Goal: Use online tool/utility: Utilize a website feature to perform a specific function

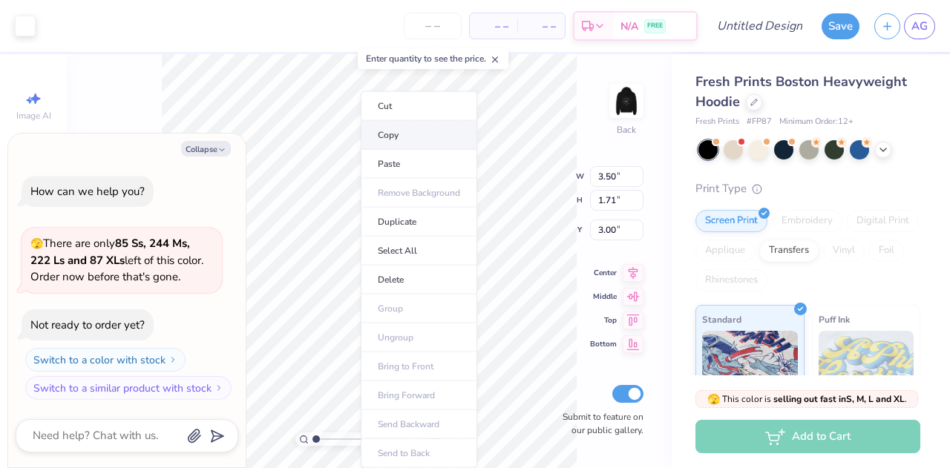
click at [429, 139] on li "Copy" at bounding box center [419, 135] width 117 height 29
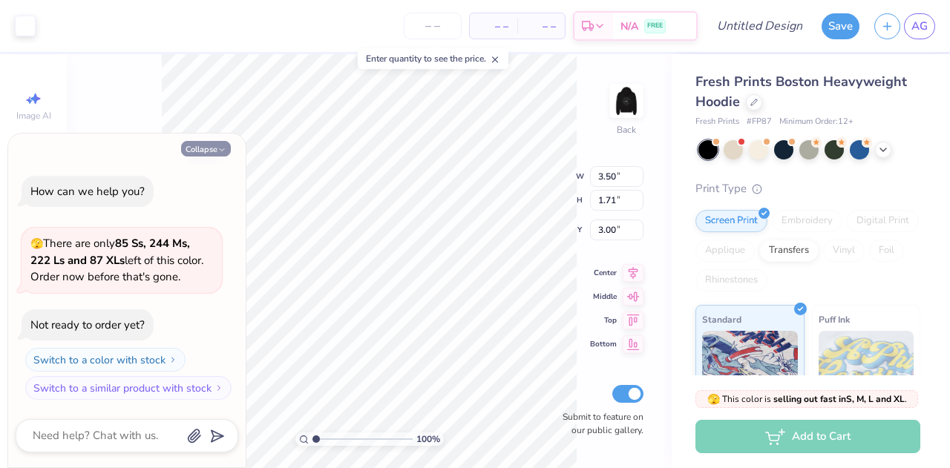
click at [212, 154] on button "Collapse" at bounding box center [206, 149] width 50 height 16
type textarea "x"
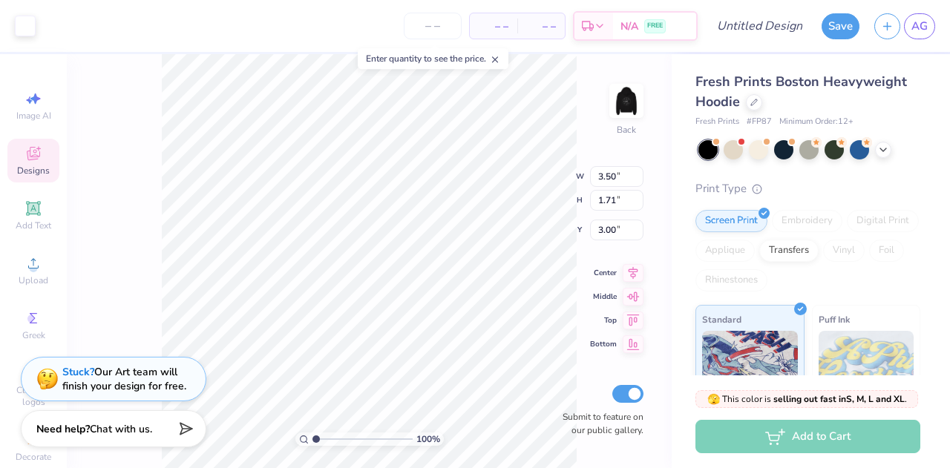
type input "5.90"
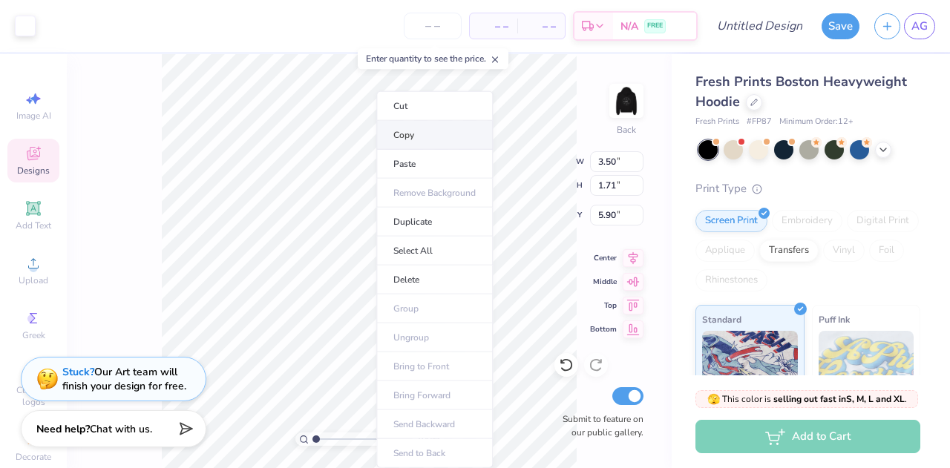
click at [437, 127] on li "Copy" at bounding box center [434, 135] width 117 height 29
click at [416, 129] on li "Copy" at bounding box center [420, 135] width 117 height 29
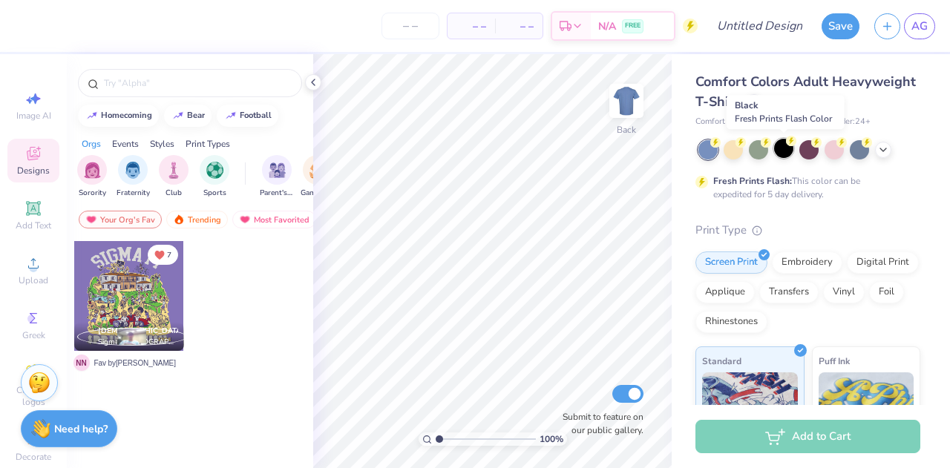
click at [779, 152] on div at bounding box center [783, 148] width 19 height 19
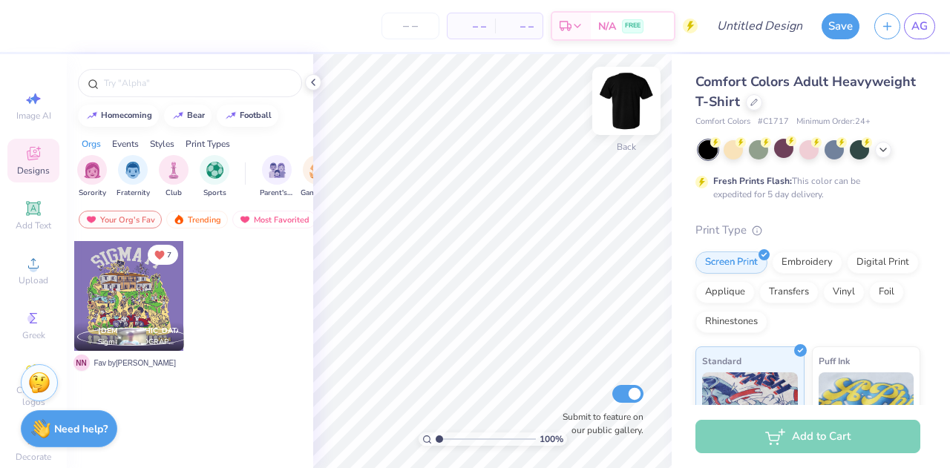
click at [632, 100] on img at bounding box center [626, 100] width 59 height 59
click at [24, 111] on span "Image AI" at bounding box center [33, 116] width 35 height 12
select select "4"
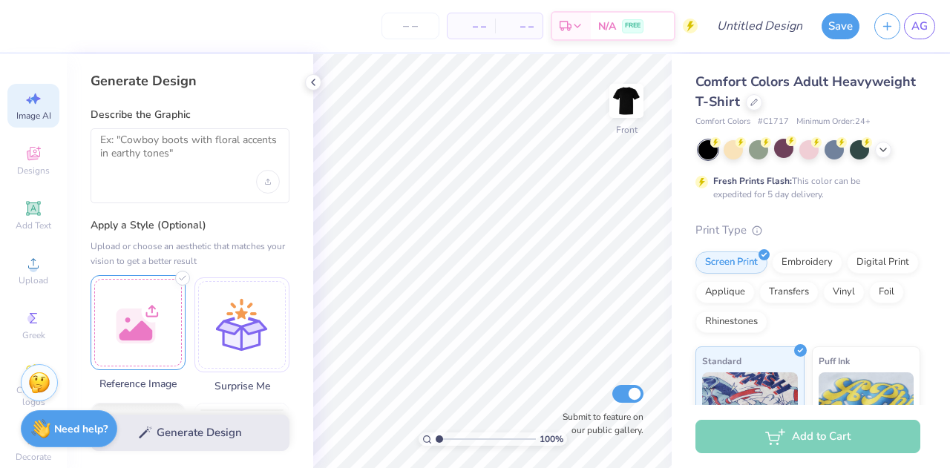
click at [139, 313] on div at bounding box center [138, 322] width 95 height 95
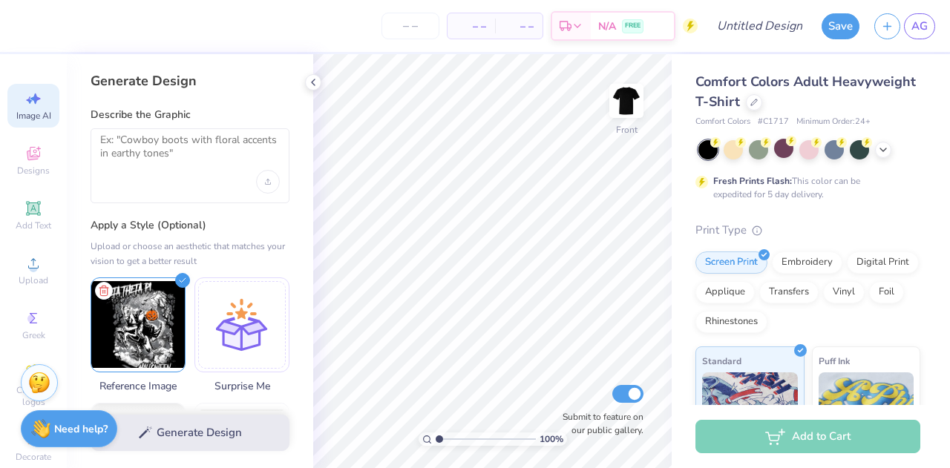
click at [181, 173] on div at bounding box center [190, 165] width 199 height 75
click at [183, 148] on textarea at bounding box center [190, 152] width 180 height 37
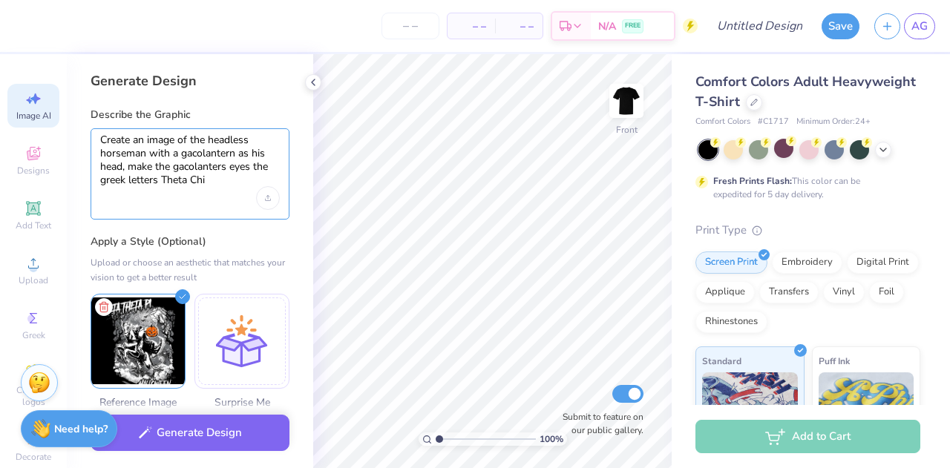
click at [200, 154] on textarea "Create an image of the headless horseman with a gacolantern as his head, make t…" at bounding box center [190, 160] width 180 height 53
drag, startPoint x: 200, startPoint y: 154, endPoint x: 191, endPoint y: 167, distance: 15.0
click at [191, 167] on textarea "Create an image of the headless horseman with a gacolantern as his head, make t…" at bounding box center [190, 160] width 180 height 53
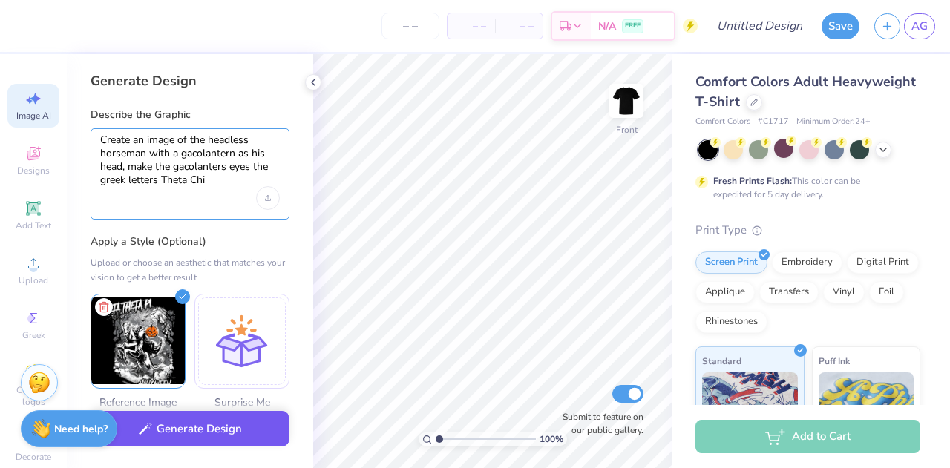
type textarea "Create an image of the headless horseman with a gacolantern as his head, make t…"
click at [215, 421] on button "Generate Design" at bounding box center [190, 429] width 199 height 36
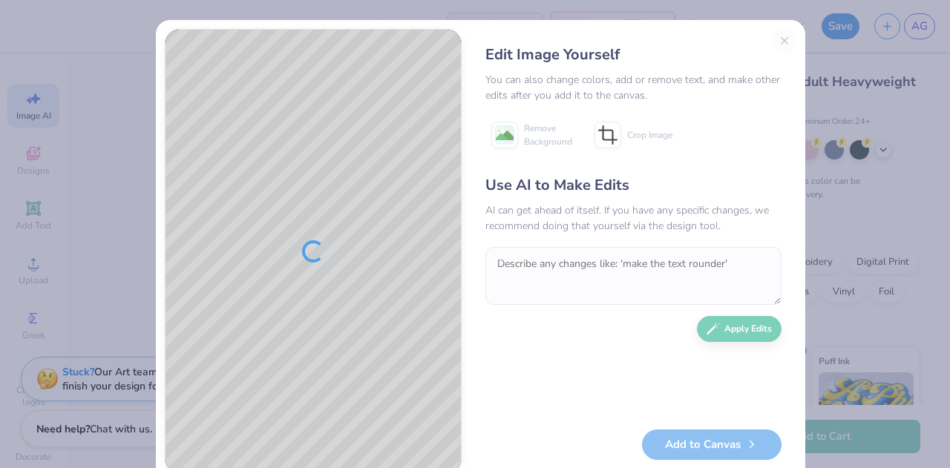
click at [775, 42] on div "Edit Image Yourself You can also change colors, add or remove text, and make ot…" at bounding box center [634, 251] width 326 height 445
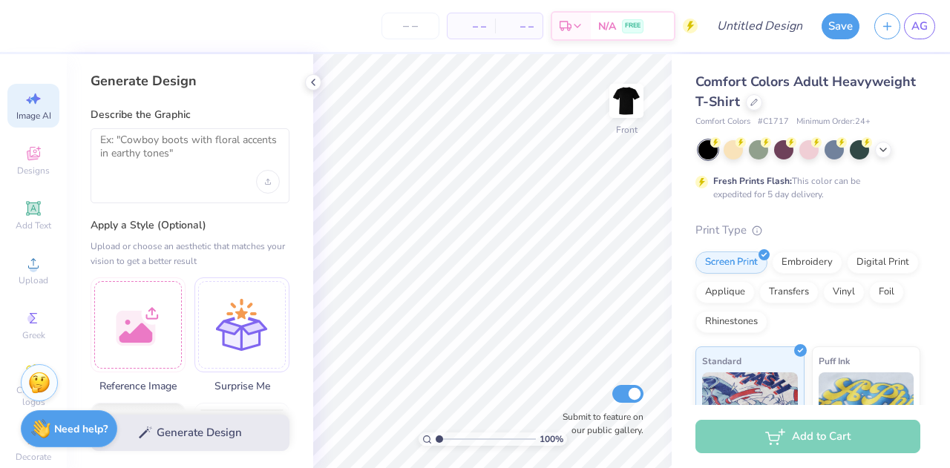
select select "4"
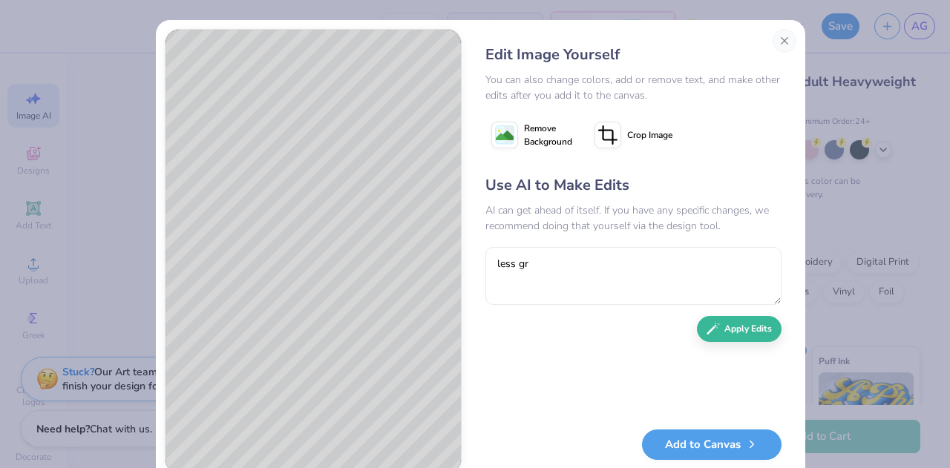
type textarea "less gra"
select select "4"
